Goal: Information Seeking & Learning: Learn about a topic

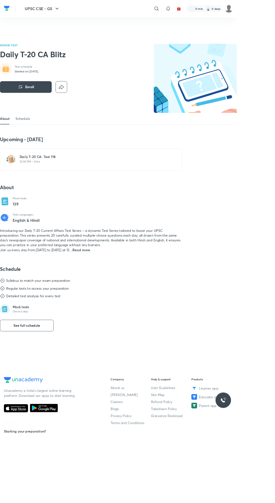
click at [26, 144] on link "Schedule" at bounding box center [26, 137] width 17 height 13
click at [41, 381] on span "See full schedule" at bounding box center [31, 378] width 31 height 6
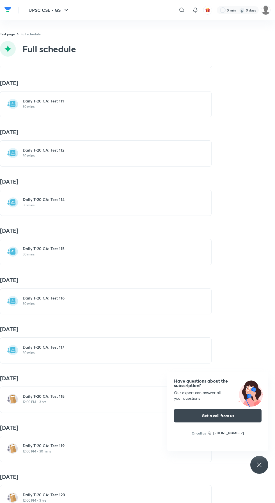
scroll to position [5409, 0]
click at [106, 343] on h6 "Daily T-20 CA: Test 117" at bounding box center [109, 346] width 173 height 6
click at [78, 350] on p "30 mins" at bounding box center [109, 352] width 173 height 4
